Goal: Find specific page/section: Find specific page/section

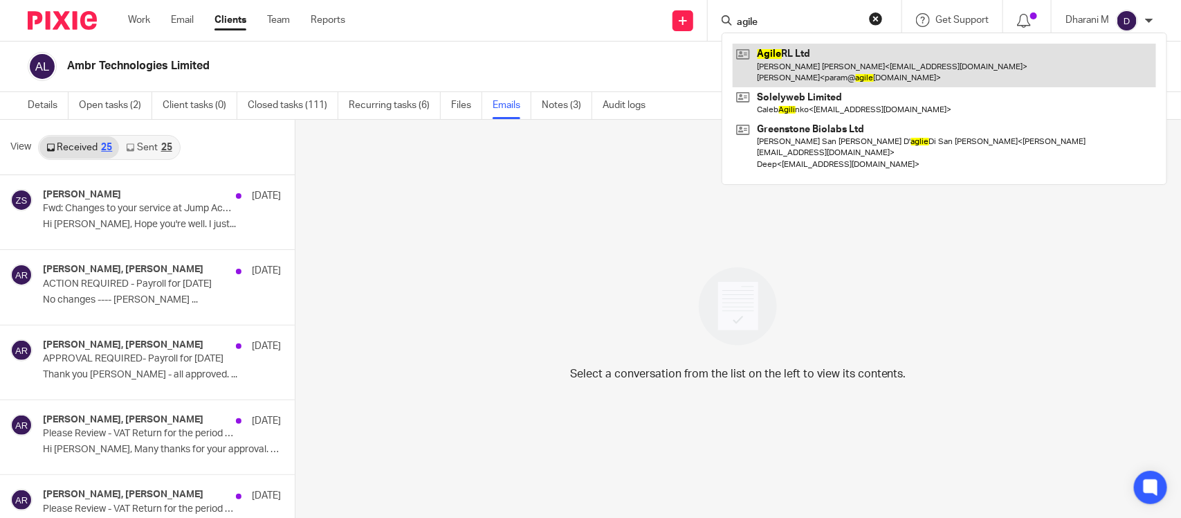
type input "agile"
click at [817, 71] on link at bounding box center [944, 65] width 423 height 43
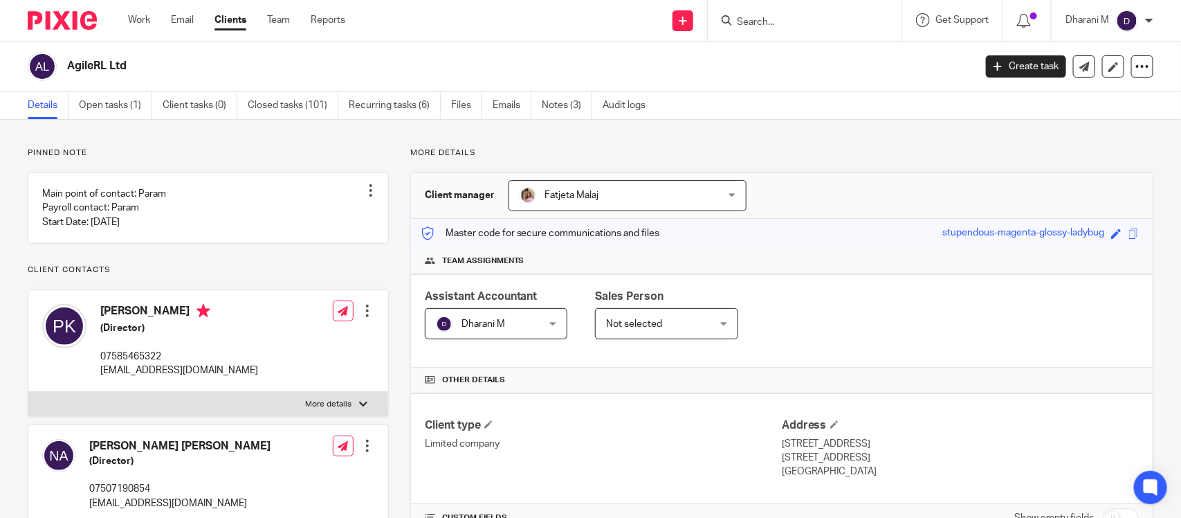
click at [742, 29] on div at bounding box center [805, 20] width 194 height 41
click at [751, 19] on input "Search" at bounding box center [797, 23] width 125 height 12
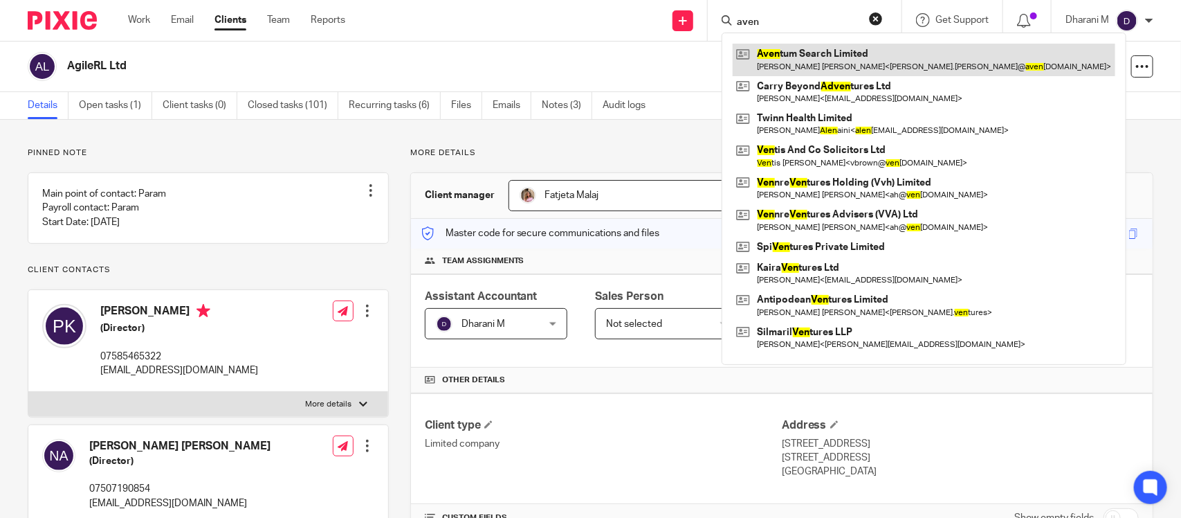
type input "aven"
click at [792, 66] on link at bounding box center [924, 60] width 383 height 32
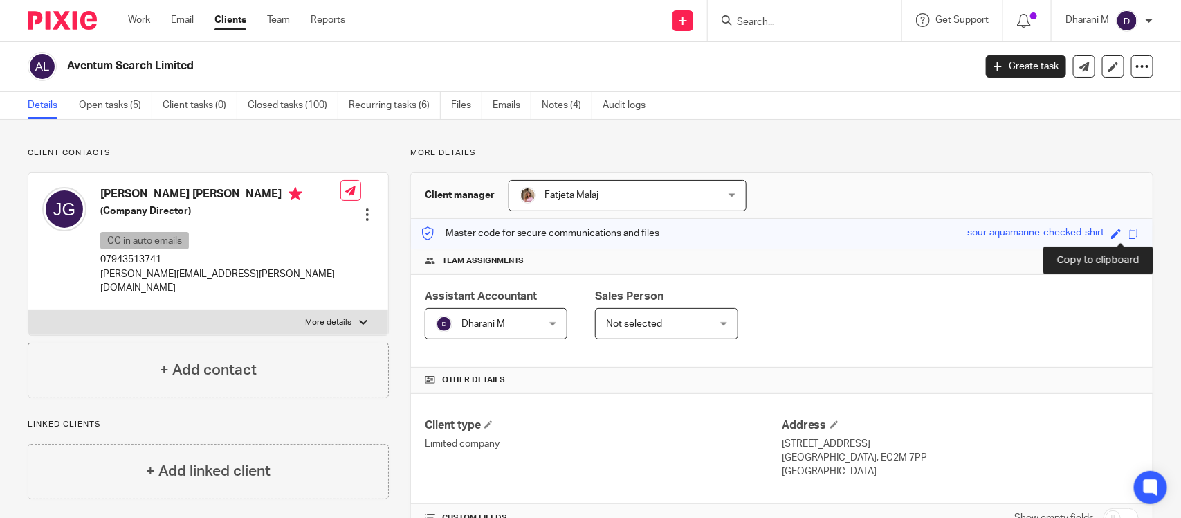
click at [1128, 234] on span at bounding box center [1133, 233] width 10 height 10
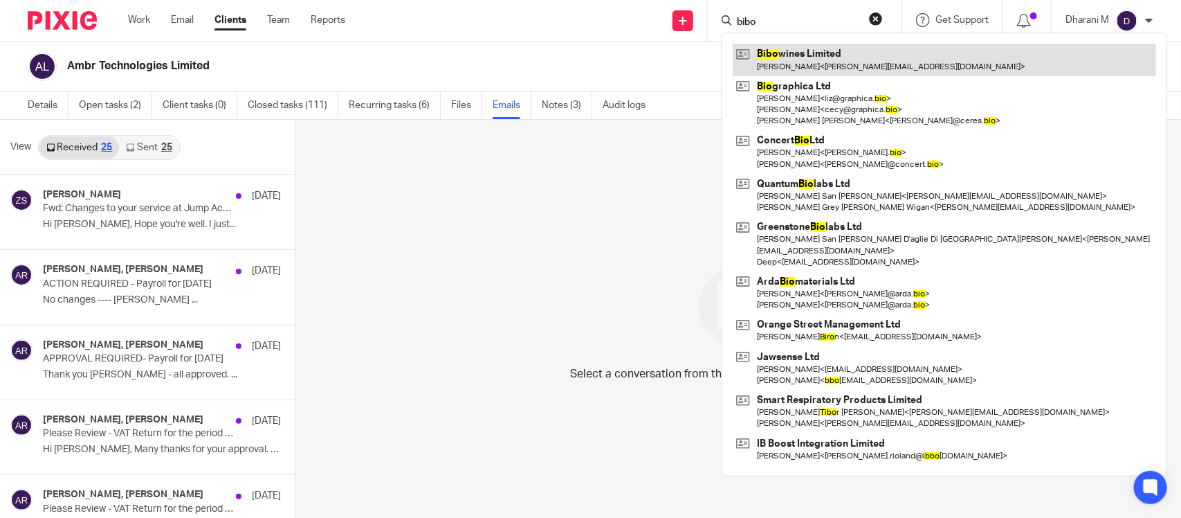
type input "bibo"
click at [821, 70] on link at bounding box center [944, 60] width 423 height 32
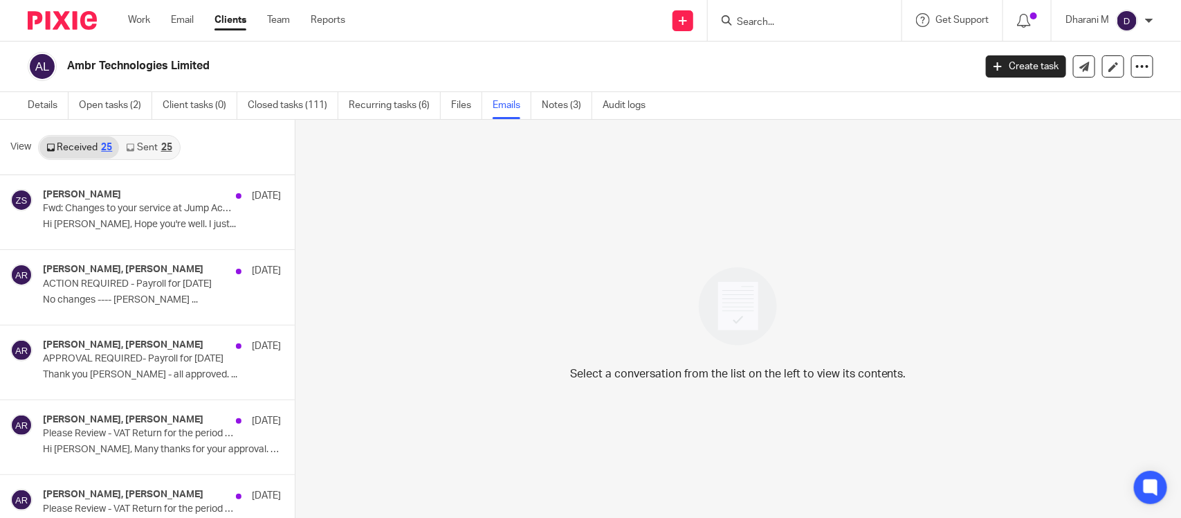
click at [771, 28] on form at bounding box center [808, 20] width 147 height 17
click at [771, 19] on input "Search" at bounding box center [797, 23] width 125 height 12
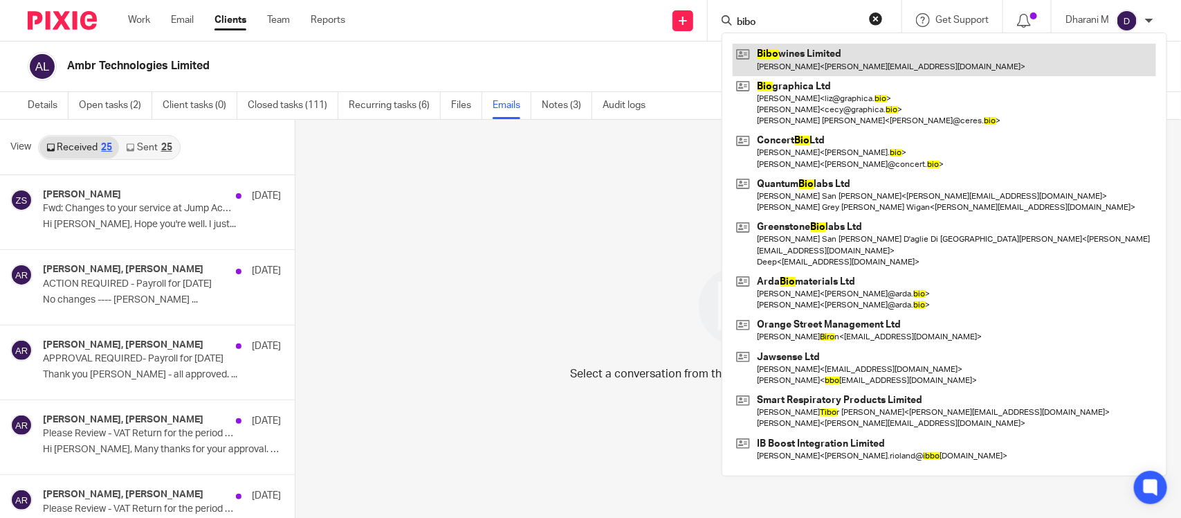
type input "bibo"
click at [800, 63] on link at bounding box center [944, 60] width 423 height 32
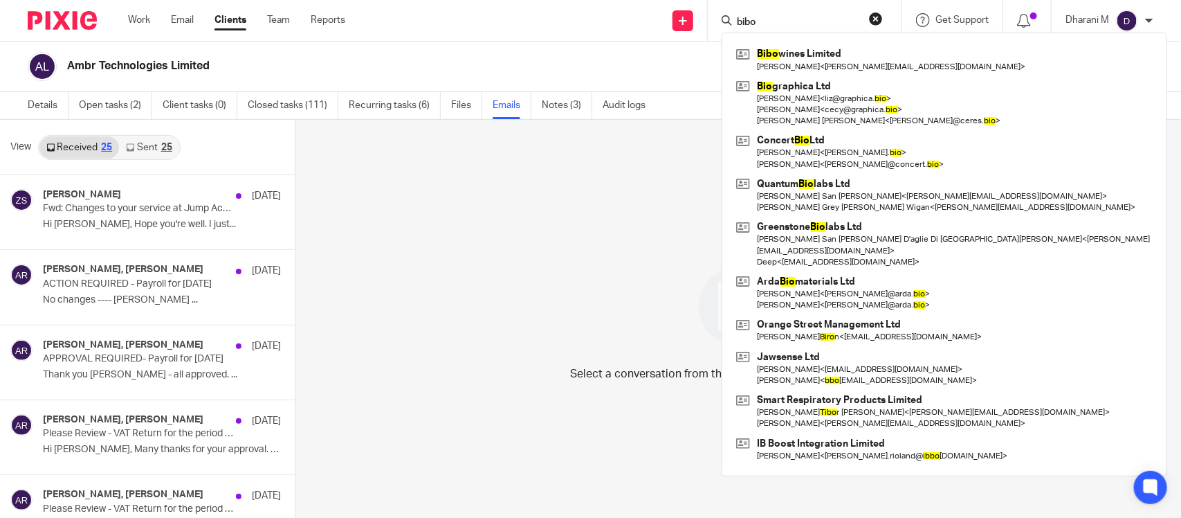
scroll to position [2, 0]
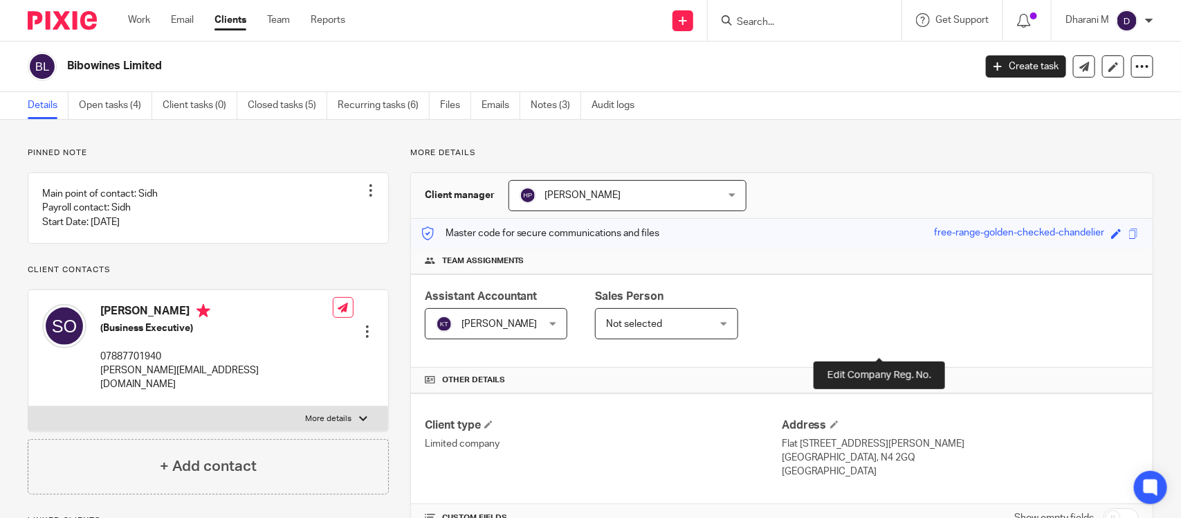
scroll to position [259, 0]
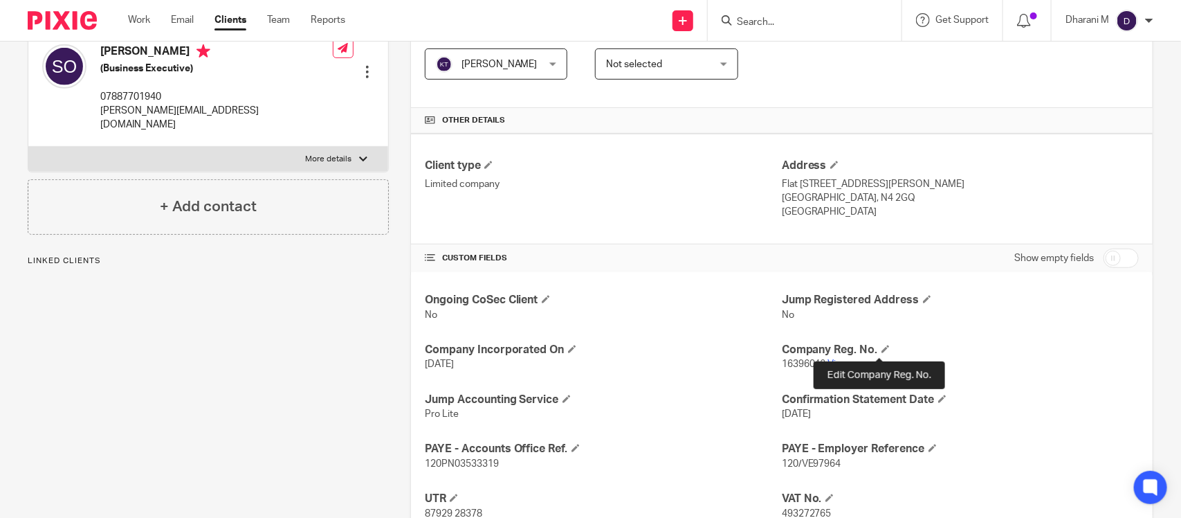
click at [848, 371] on p "16396046 View more" at bounding box center [960, 364] width 357 height 14
click at [846, 369] on link "View more" at bounding box center [851, 364] width 46 height 10
